Goal: Find specific page/section: Find specific page/section

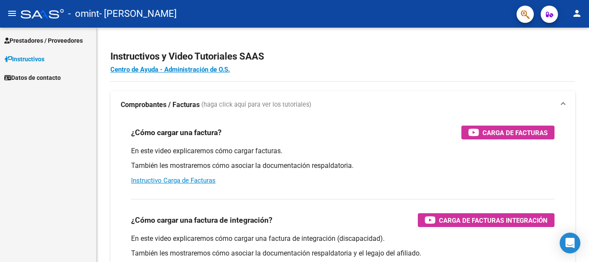
click at [32, 36] on span "Prestadores / Proveedores" at bounding box center [43, 40] width 78 height 9
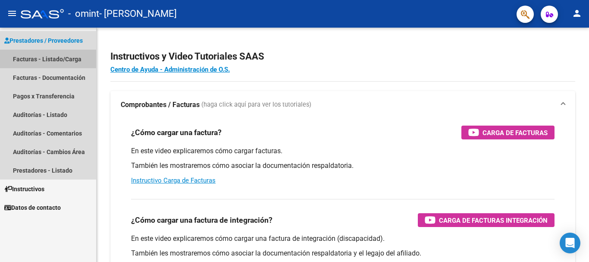
click at [30, 59] on link "Facturas - Listado/Carga" at bounding box center [48, 59] width 96 height 19
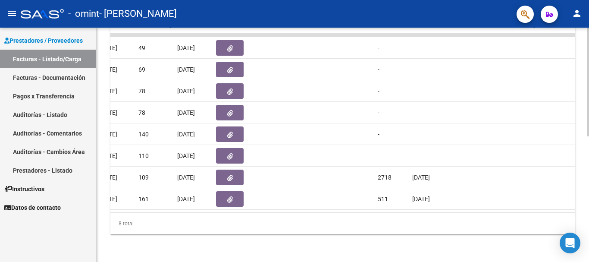
scroll to position [0, 591]
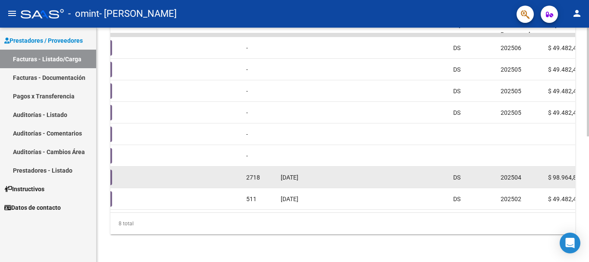
click at [250, 174] on span "2718" at bounding box center [253, 177] width 14 height 7
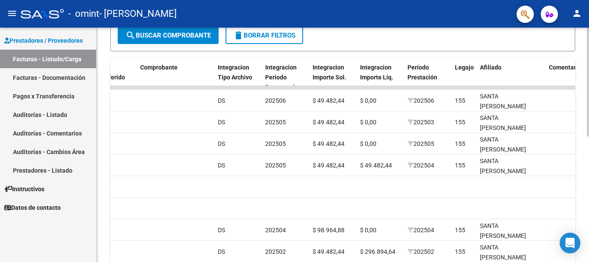
scroll to position [183, 0]
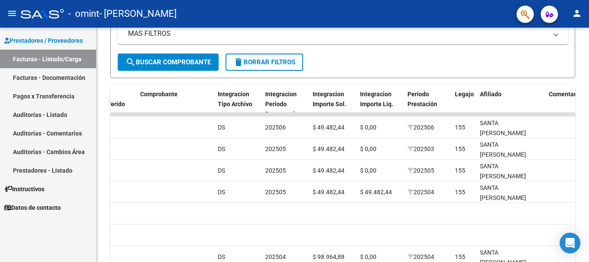
click at [25, 132] on link "Auditorías - Comentarios" at bounding box center [48, 133] width 96 height 19
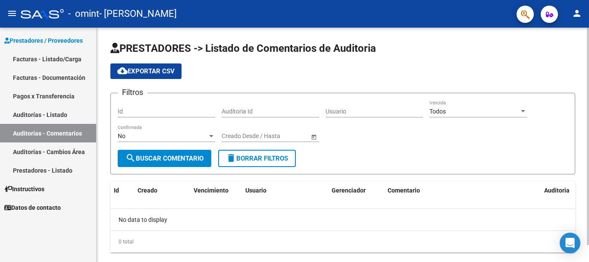
scroll to position [18, 0]
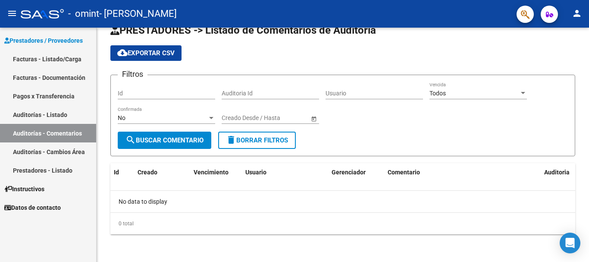
click at [41, 94] on link "Pagos x Transferencia" at bounding box center [48, 96] width 96 height 19
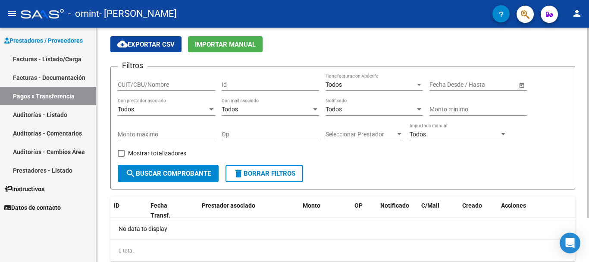
scroll to position [11, 0]
